Goal: Navigation & Orientation: Find specific page/section

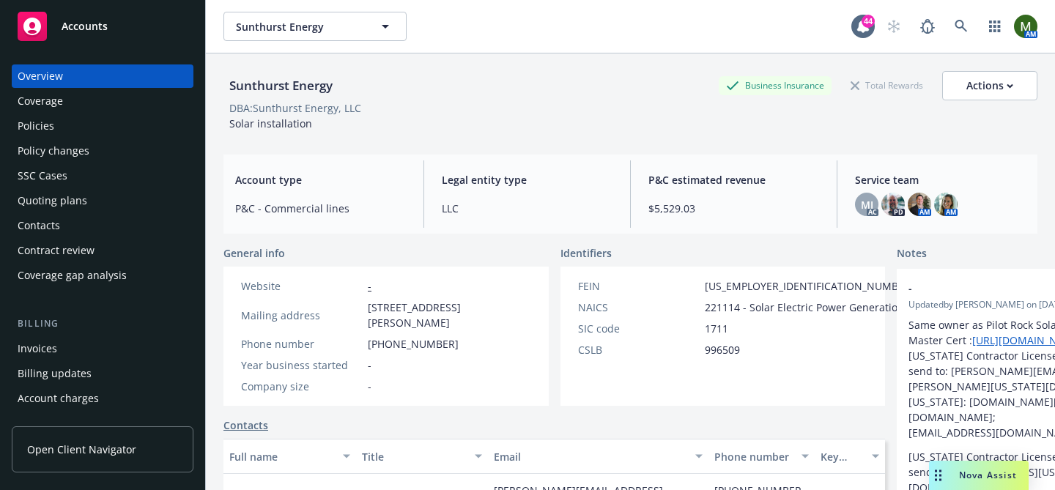
click at [73, 211] on div "Quoting plans" at bounding box center [53, 200] width 70 height 23
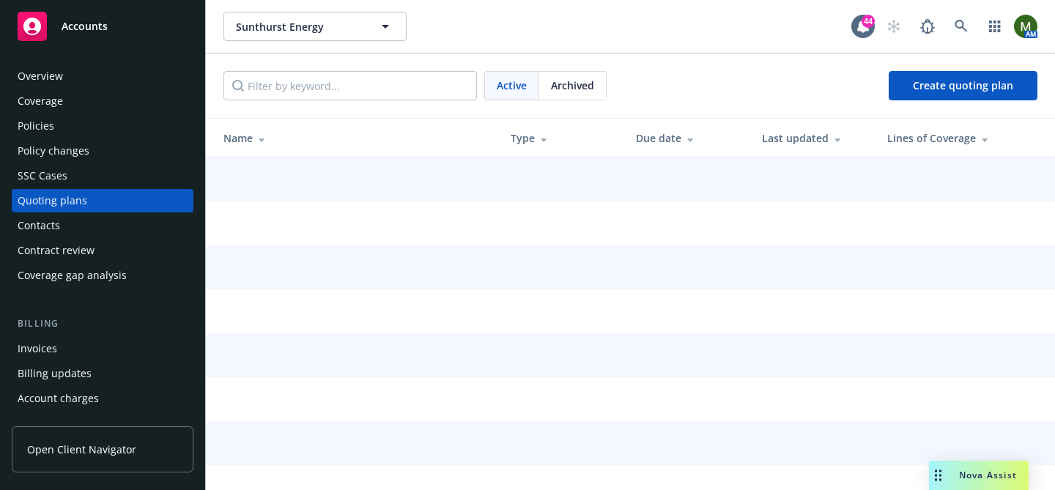
click at [75, 221] on div "Contacts" at bounding box center [103, 225] width 170 height 23
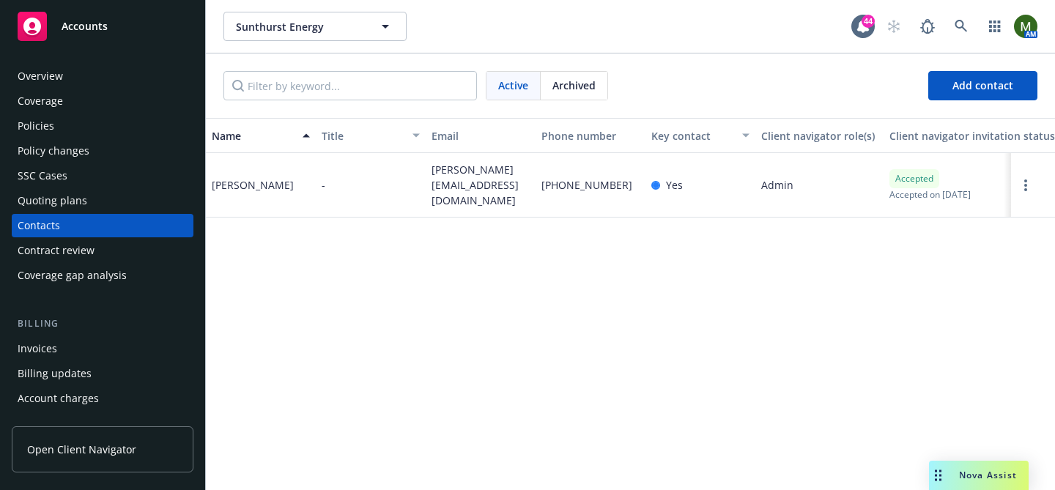
click at [40, 70] on div "Overview" at bounding box center [40, 75] width 45 height 23
